Goal: Task Accomplishment & Management: Manage account settings

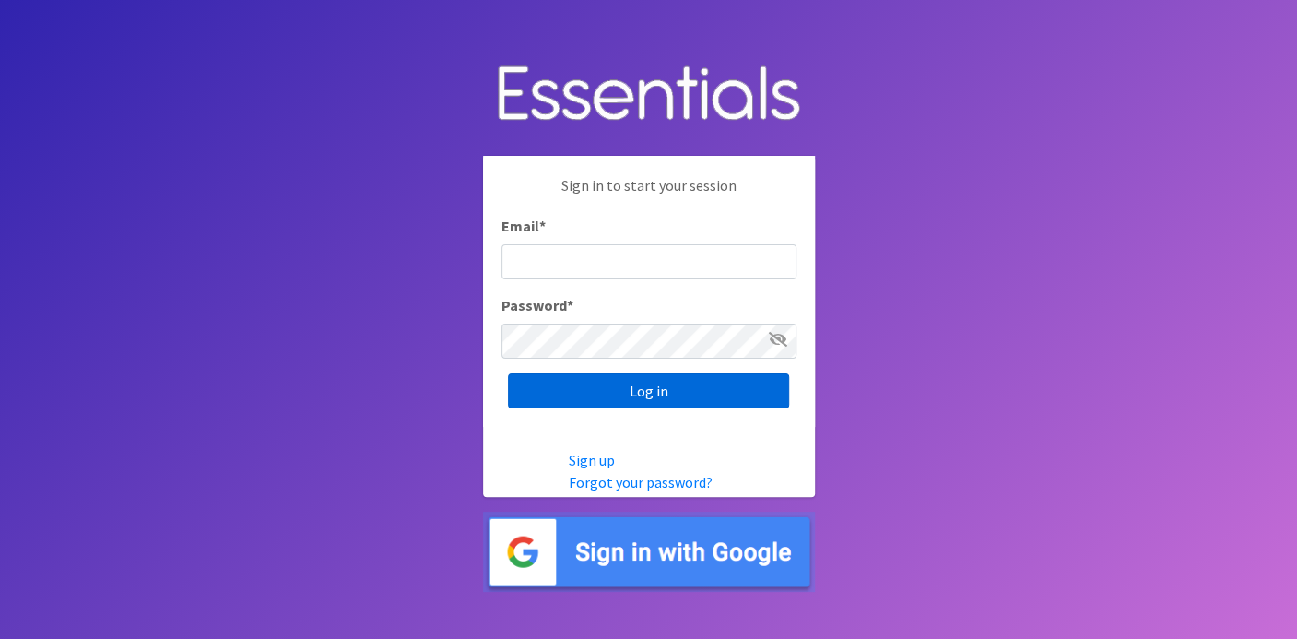
type input "deb@villagediaperbank.org"
click at [595, 400] on input "Log in" at bounding box center [648, 390] width 281 height 35
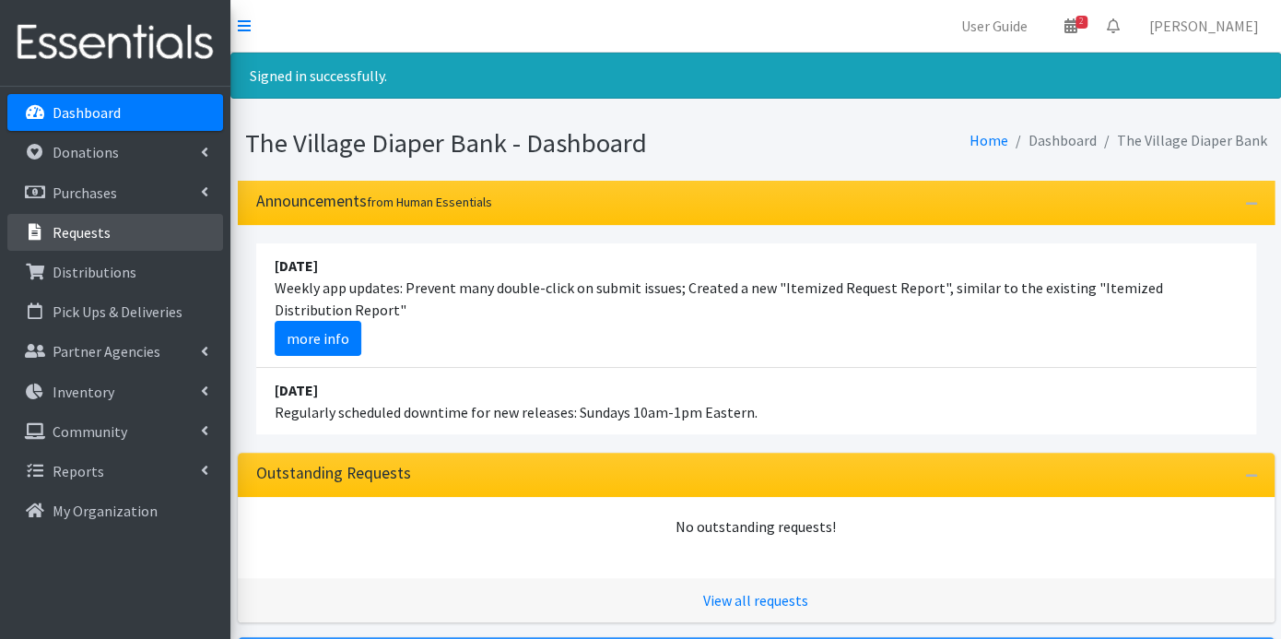
click at [58, 220] on link "Requests" at bounding box center [115, 232] width 216 height 37
